Goal: Information Seeking & Learning: Learn about a topic

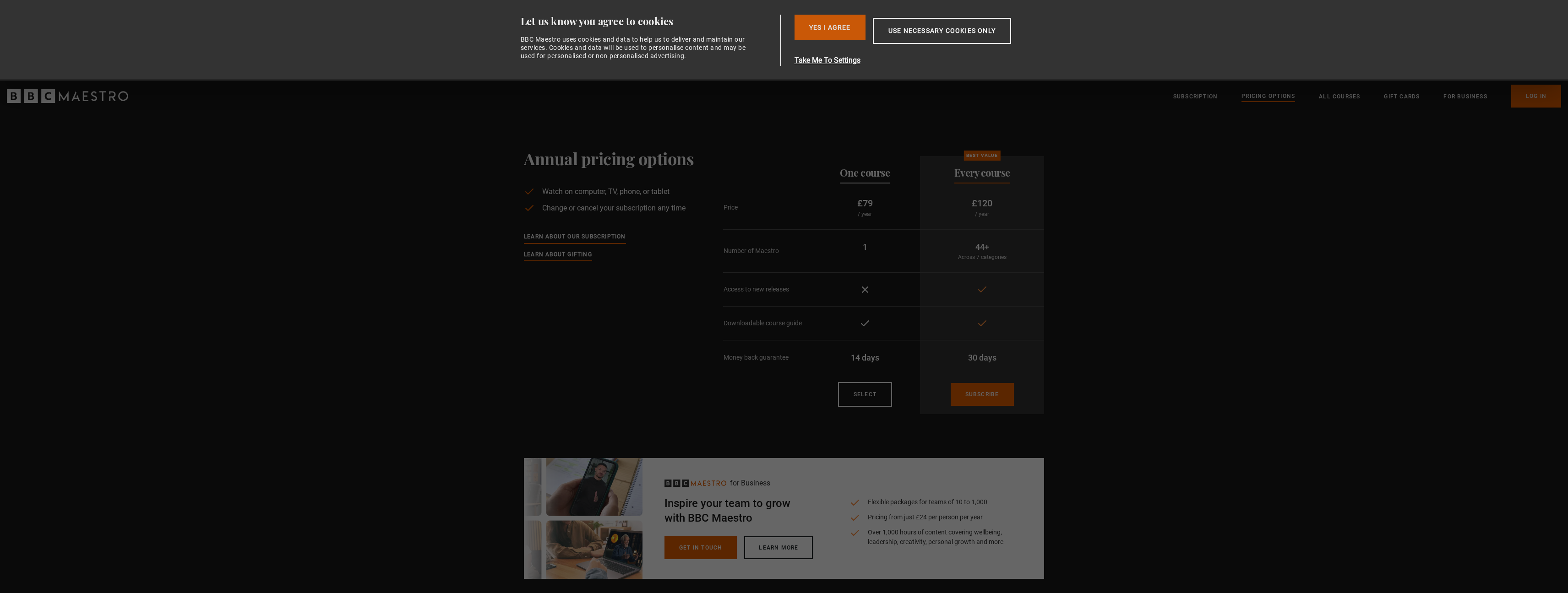
click at [841, 24] on button "Yes I Agree" at bounding box center [830, 28] width 71 height 26
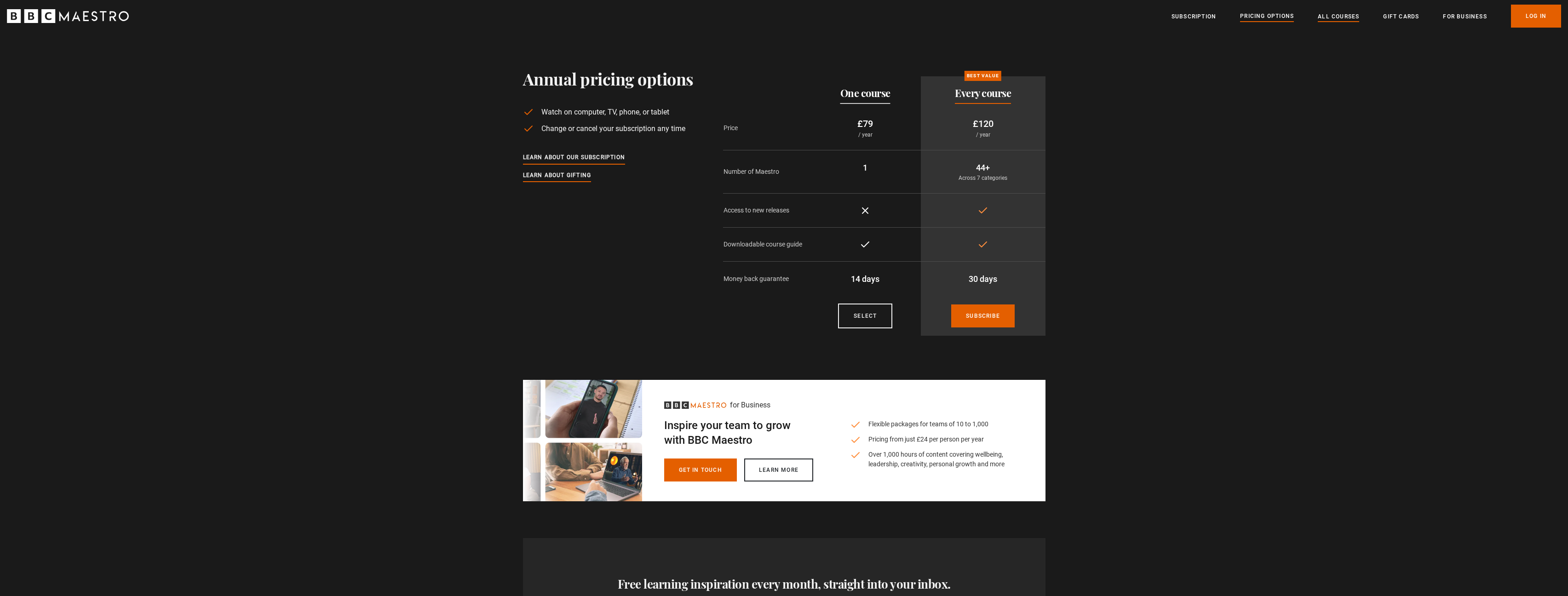
click at [1333, 16] on link "All Courses" at bounding box center [1338, 16] width 41 height 9
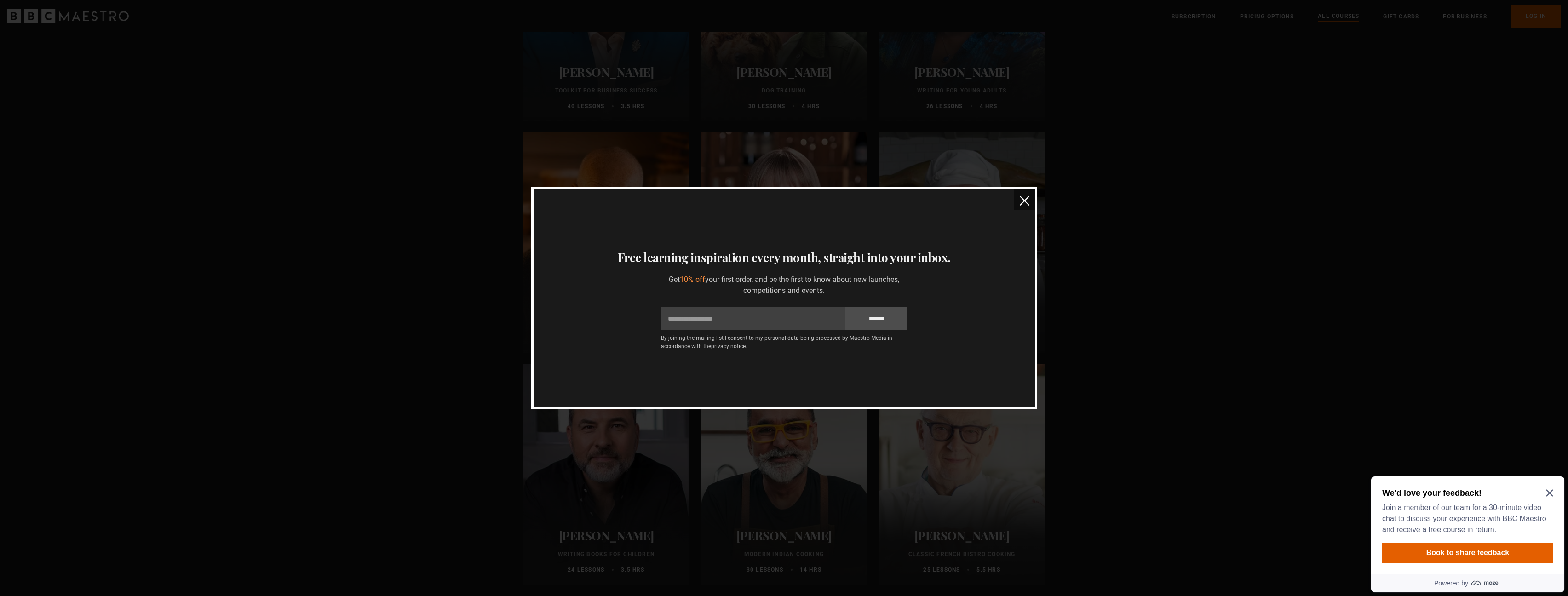
scroll to position [3047, 0]
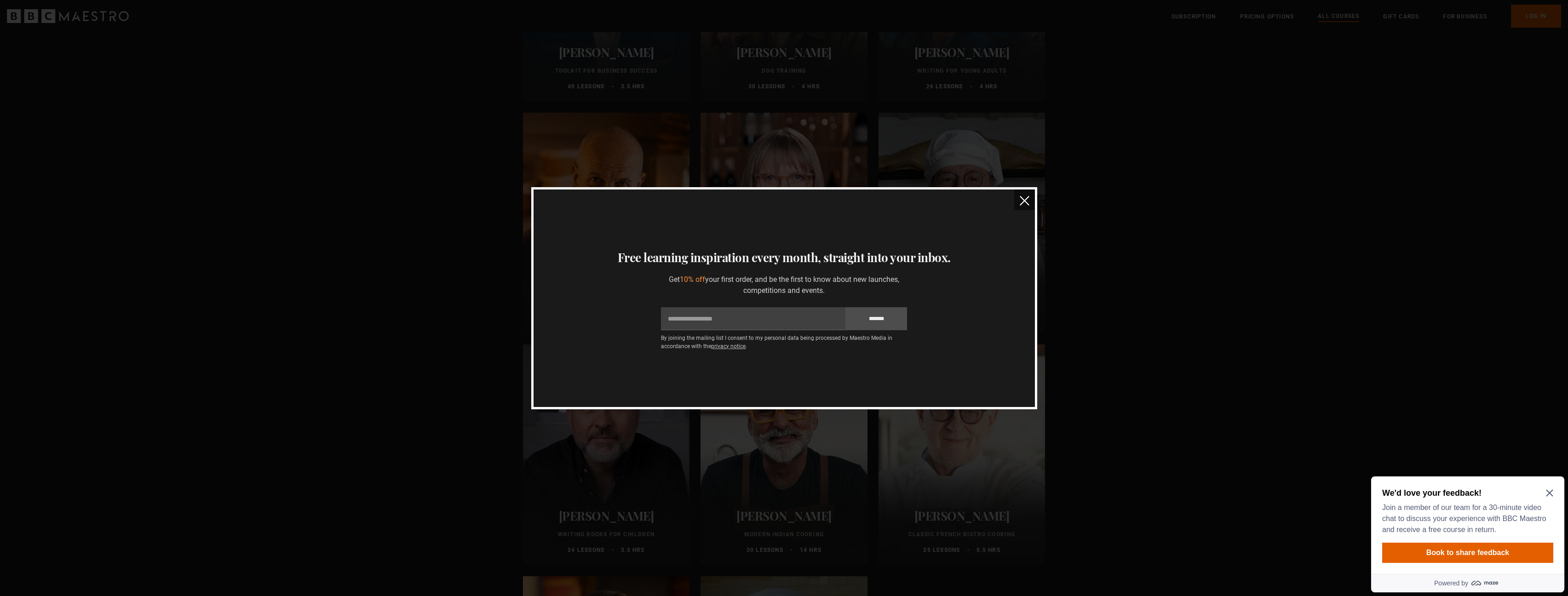
click at [1024, 197] on img "close" at bounding box center [1025, 201] width 10 height 10
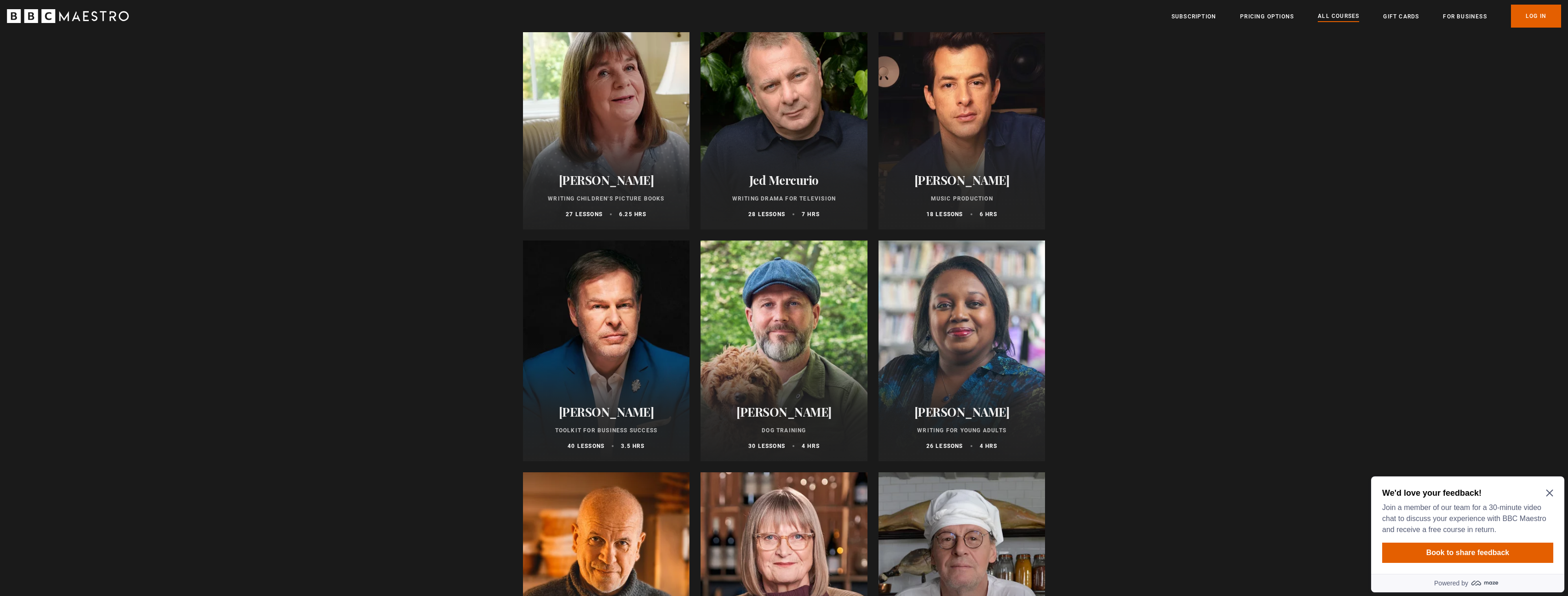
scroll to position [2686, 0]
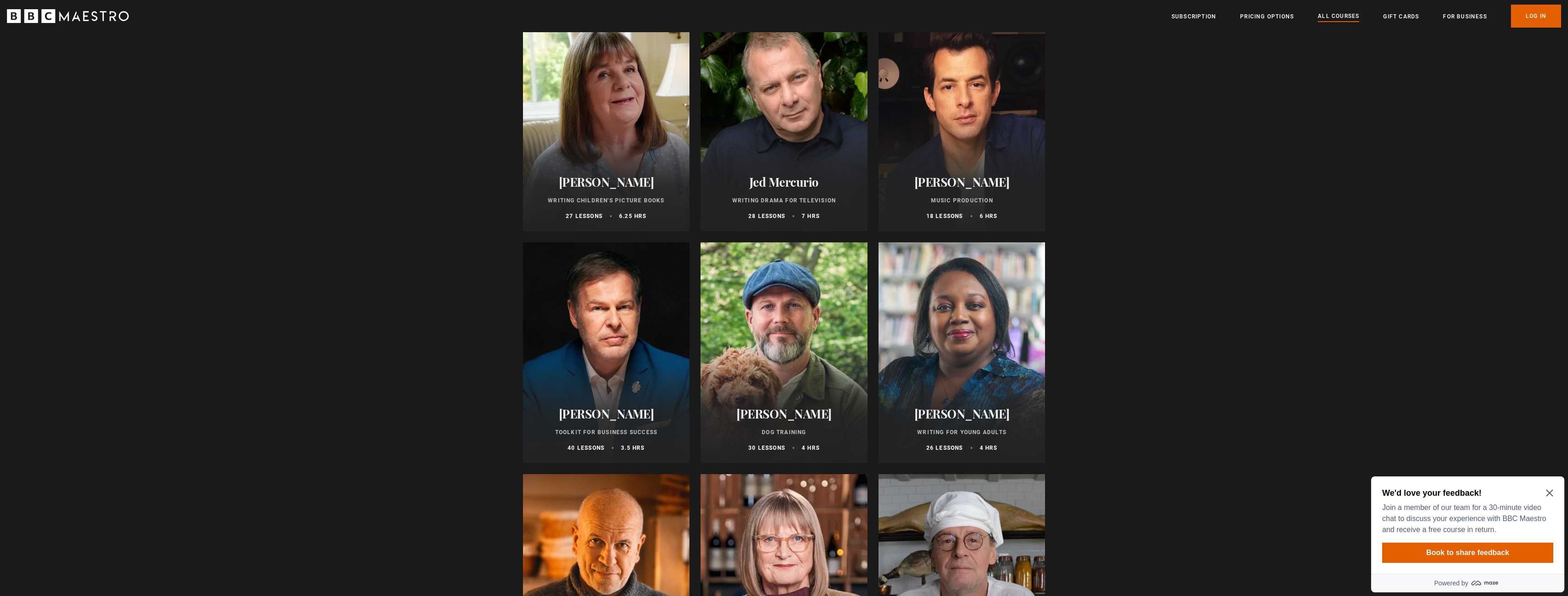
click at [980, 137] on div at bounding box center [962, 121] width 167 height 221
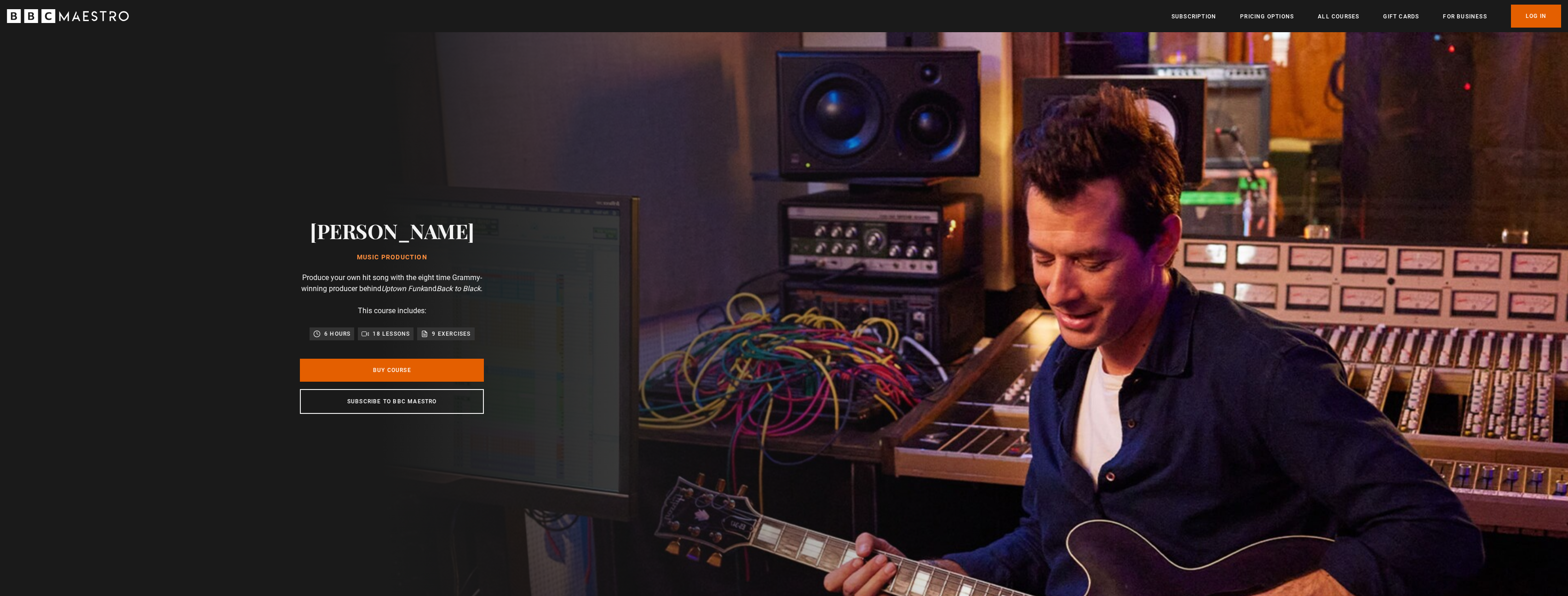
scroll to position [0, 120]
